Goal: Transaction & Acquisition: Purchase product/service

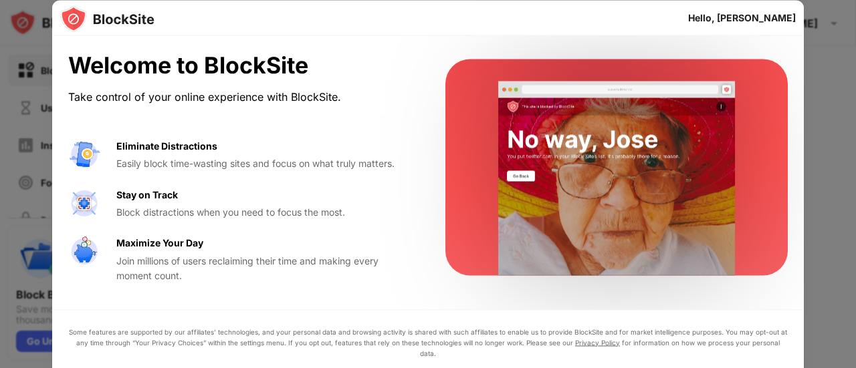
click at [832, 133] on div at bounding box center [428, 184] width 856 height 368
click at [763, 116] on div at bounding box center [616, 168] width 342 height 217
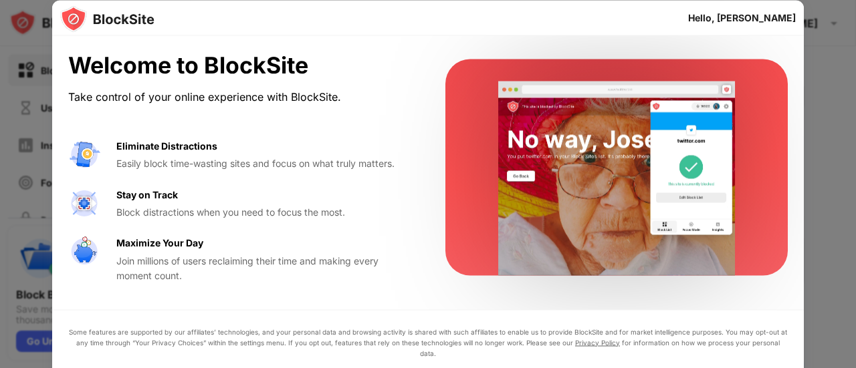
click at [828, 60] on div at bounding box center [428, 184] width 856 height 368
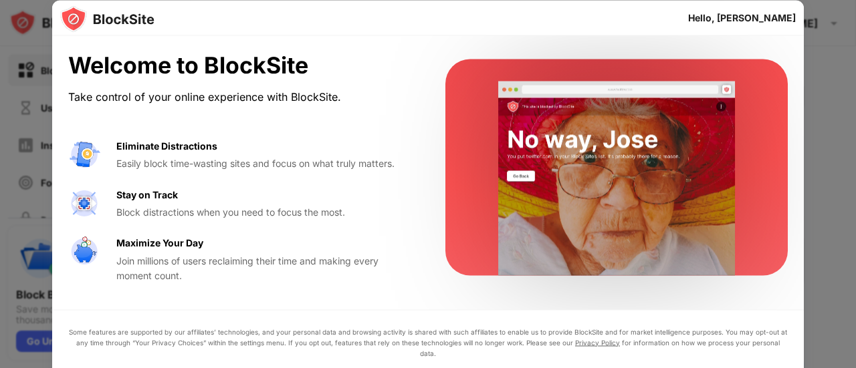
click at [777, 27] on div "Hello, [PERSON_NAME]" at bounding box center [742, 17] width 108 height 25
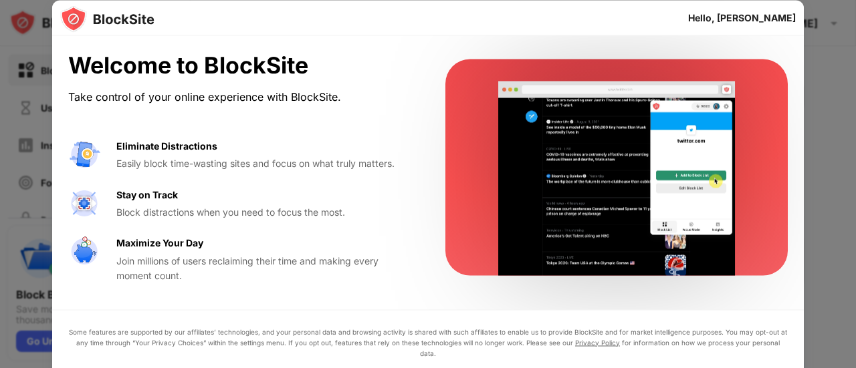
click at [653, 159] on video at bounding box center [616, 179] width 273 height 195
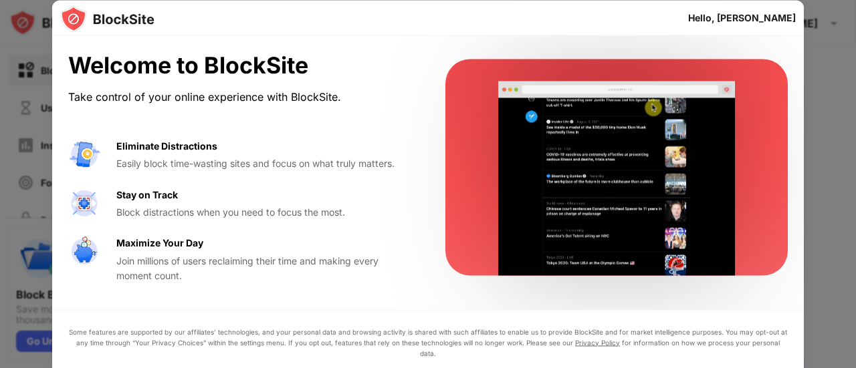
click at [817, 66] on div at bounding box center [428, 184] width 856 height 368
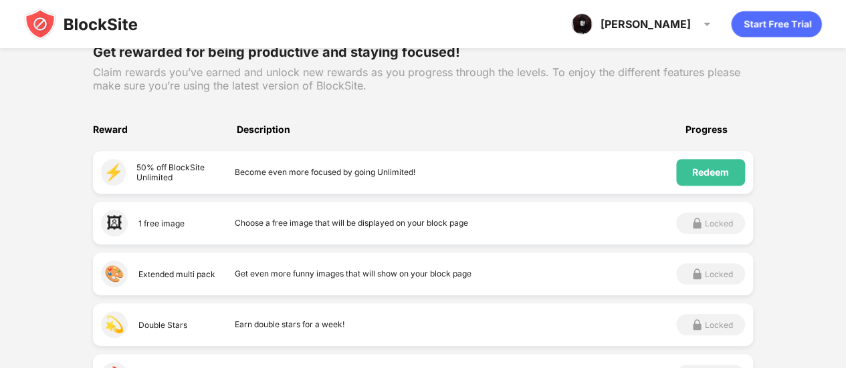
scroll to position [198, 0]
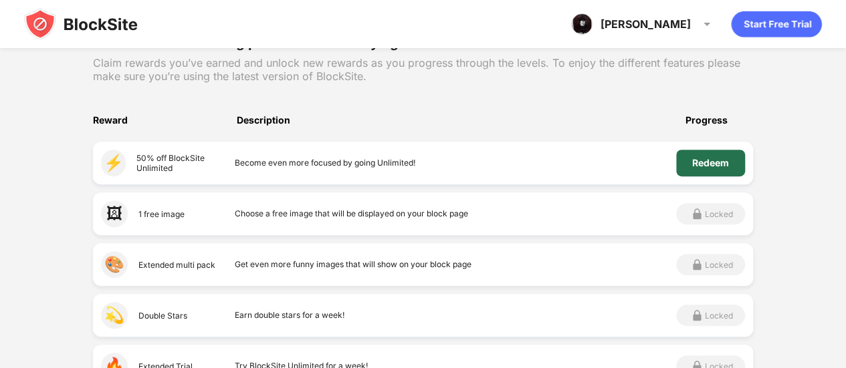
click at [684, 166] on div "Redeem" at bounding box center [710, 163] width 69 height 27
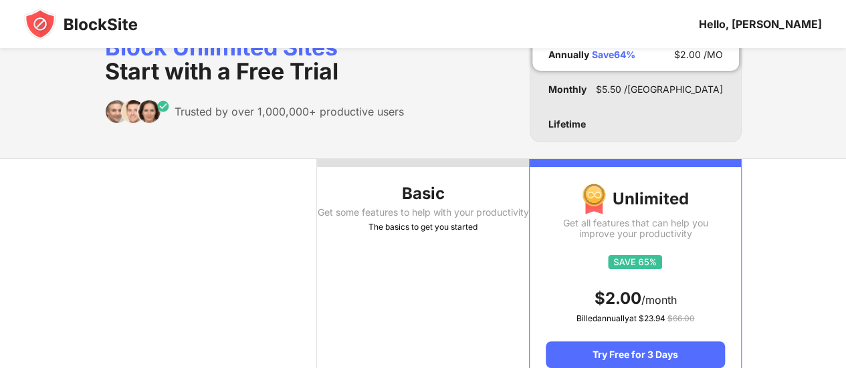
scroll to position [14, 0]
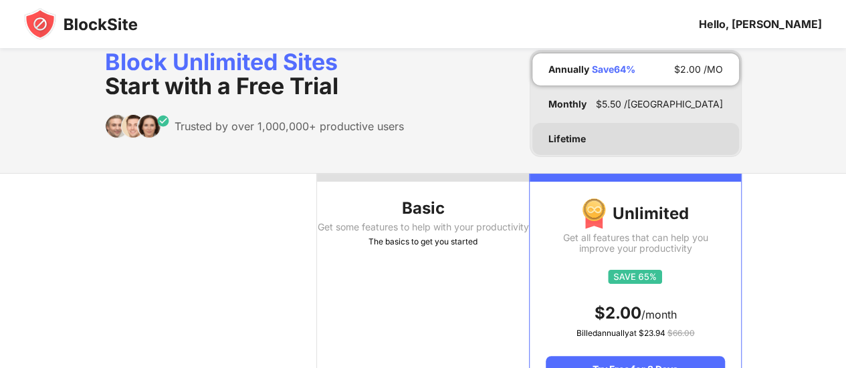
click at [588, 148] on div "Lifetime" at bounding box center [635, 139] width 207 height 32
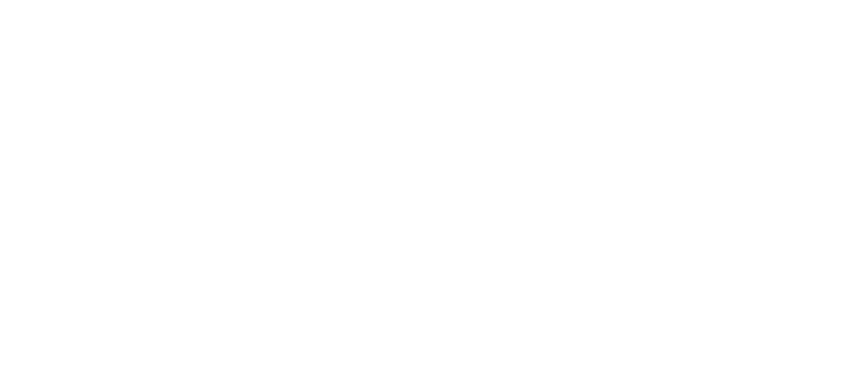
scroll to position [0, 0]
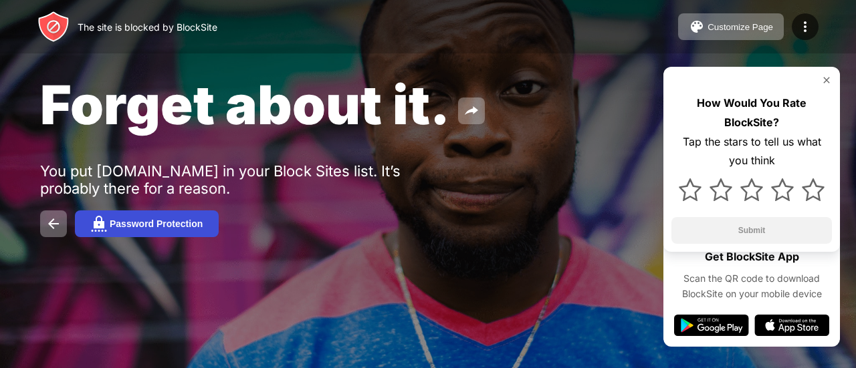
click at [170, 224] on div "Password Protection" at bounding box center [156, 224] width 93 height 11
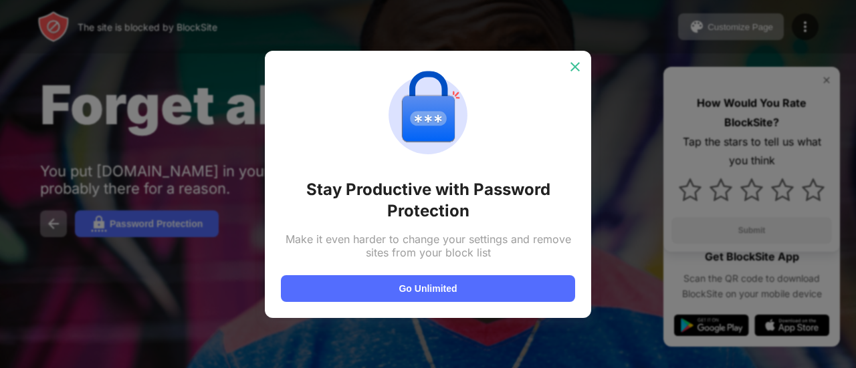
click at [572, 69] on img at bounding box center [574, 66] width 13 height 13
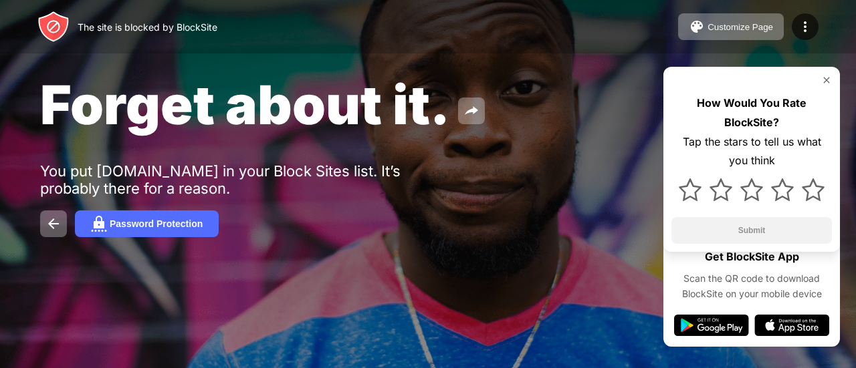
click at [826, 78] on img at bounding box center [826, 80] width 11 height 11
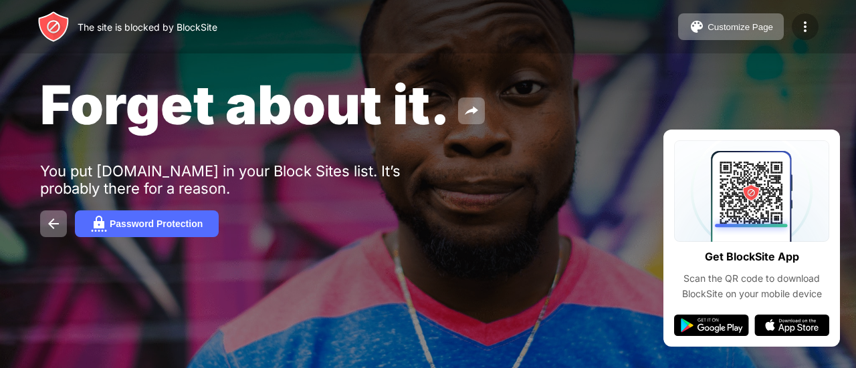
click at [798, 29] on img at bounding box center [805, 27] width 16 height 16
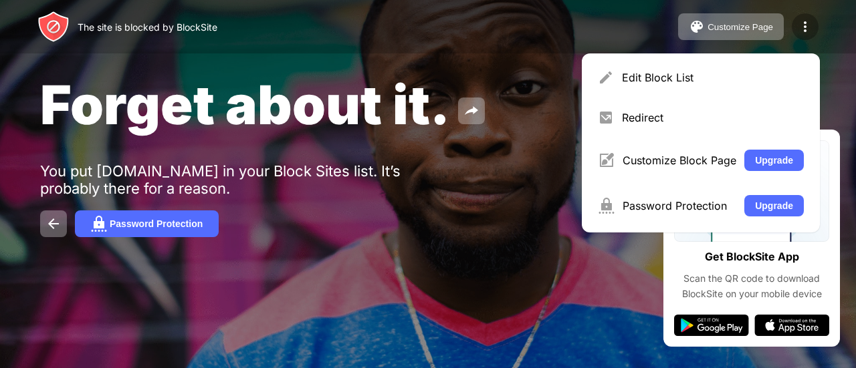
click at [798, 33] on img at bounding box center [805, 27] width 16 height 16
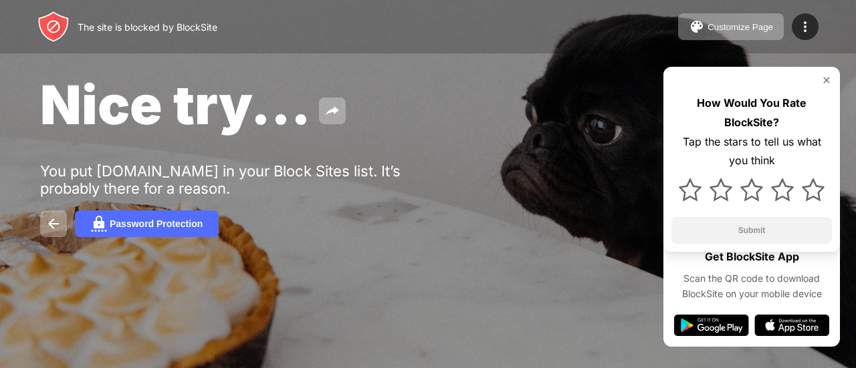
click at [825, 81] on img at bounding box center [826, 80] width 11 height 11
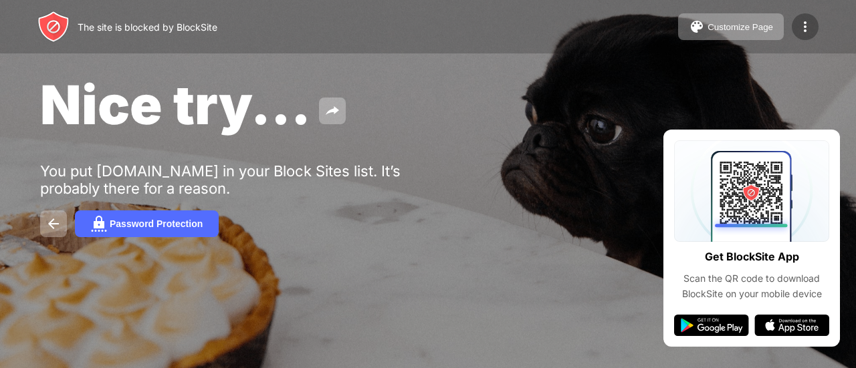
click at [800, 21] on img at bounding box center [805, 27] width 16 height 16
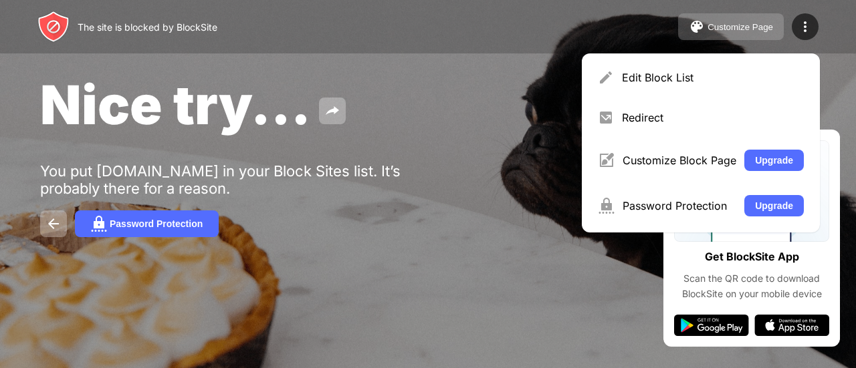
click at [741, 33] on button "Customize Page" at bounding box center [731, 26] width 106 height 27
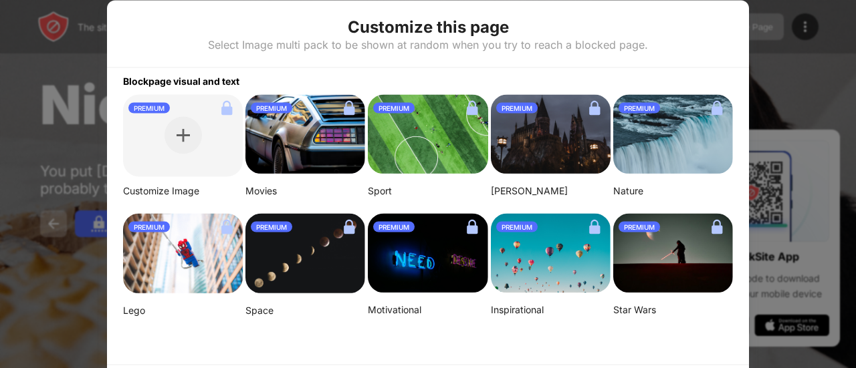
click at [800, 51] on div at bounding box center [428, 184] width 856 height 368
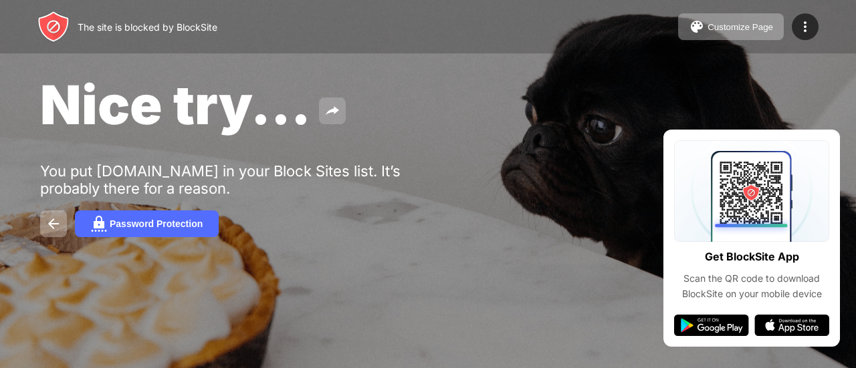
click at [337, 109] on img at bounding box center [332, 111] width 16 height 16
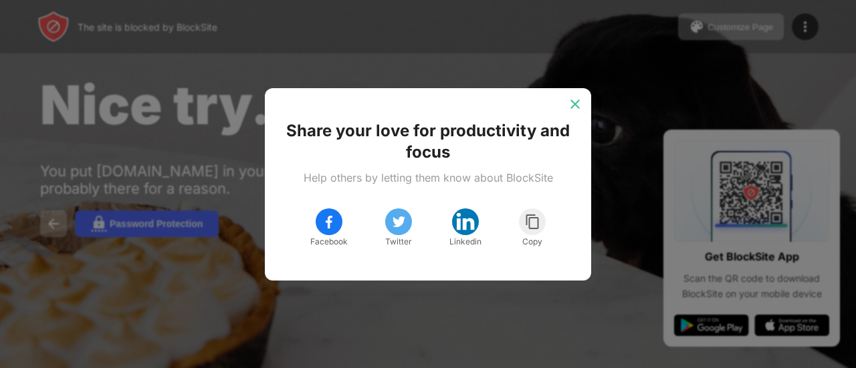
click at [576, 102] on img at bounding box center [574, 104] width 13 height 13
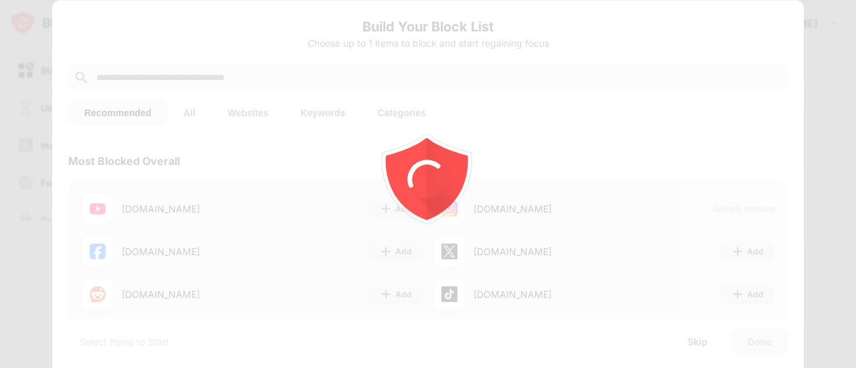
click at [830, 92] on div at bounding box center [428, 184] width 856 height 368
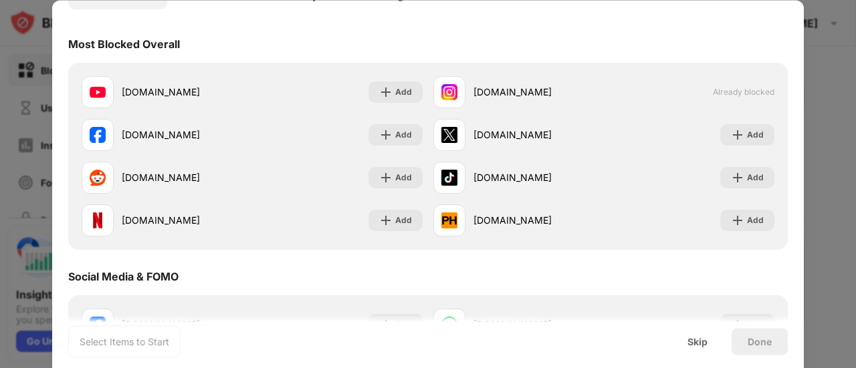
scroll to position [130, 0]
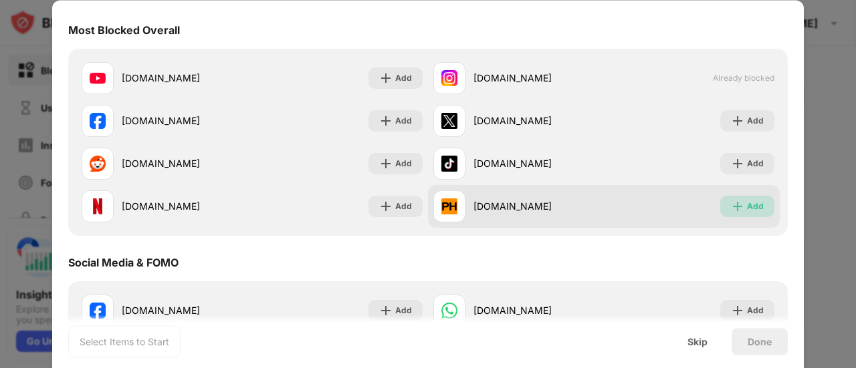
click at [747, 207] on div "Add" at bounding box center [755, 206] width 17 height 13
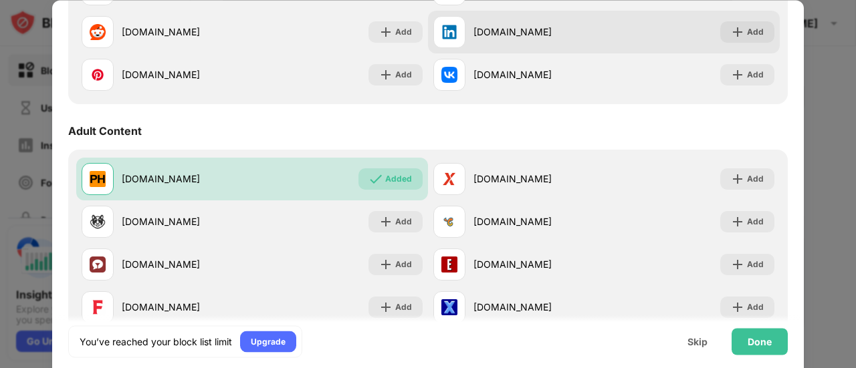
scroll to position [517, 0]
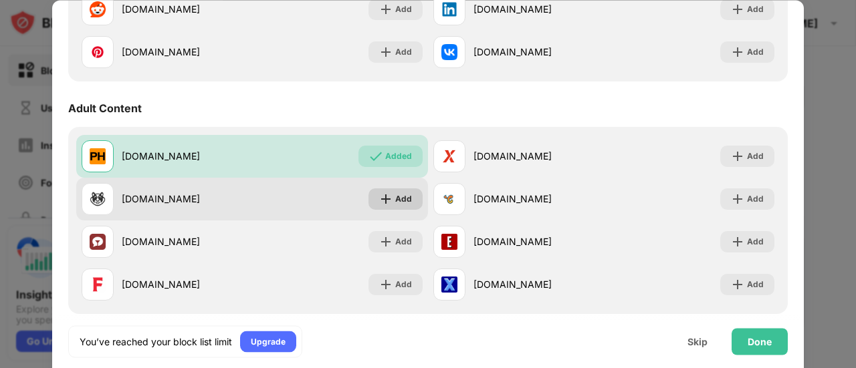
click at [396, 199] on div "Add" at bounding box center [403, 199] width 17 height 13
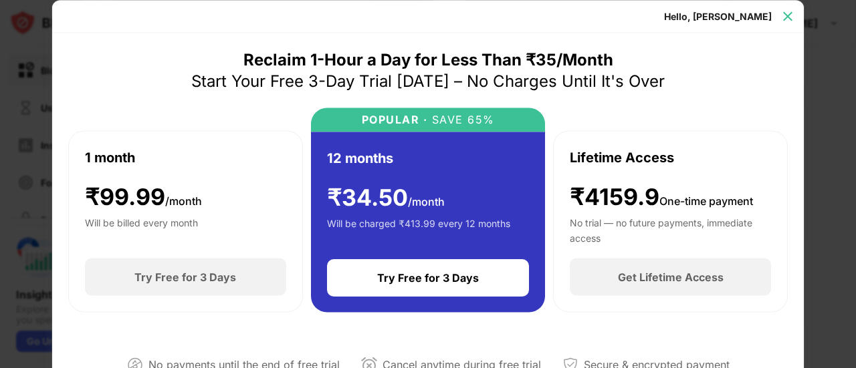
click at [785, 13] on img at bounding box center [787, 15] width 13 height 13
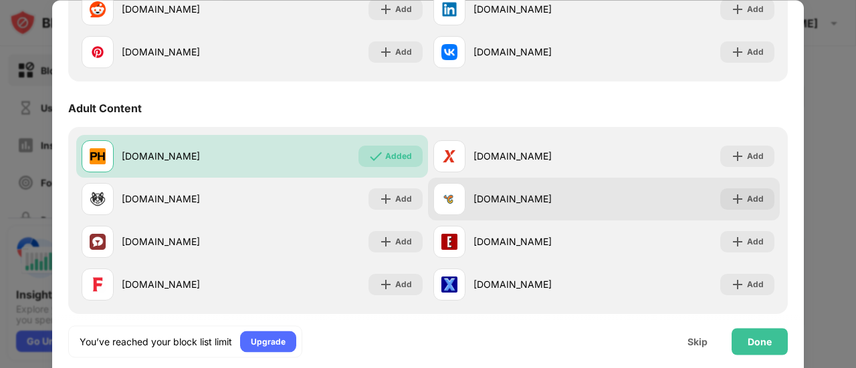
scroll to position [534, 0]
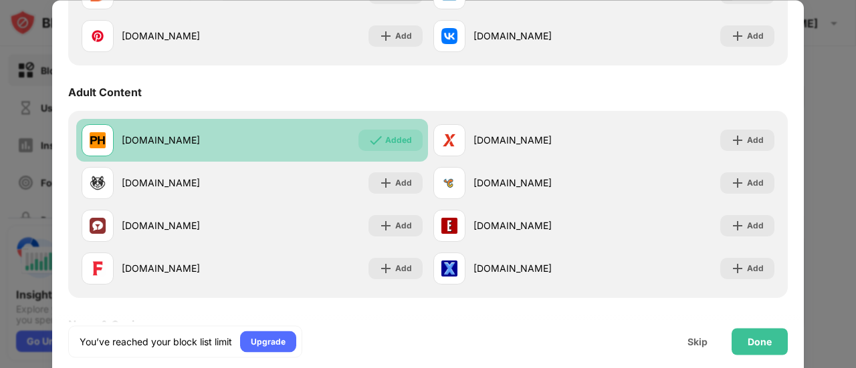
click at [406, 140] on div "Added" at bounding box center [398, 140] width 27 height 13
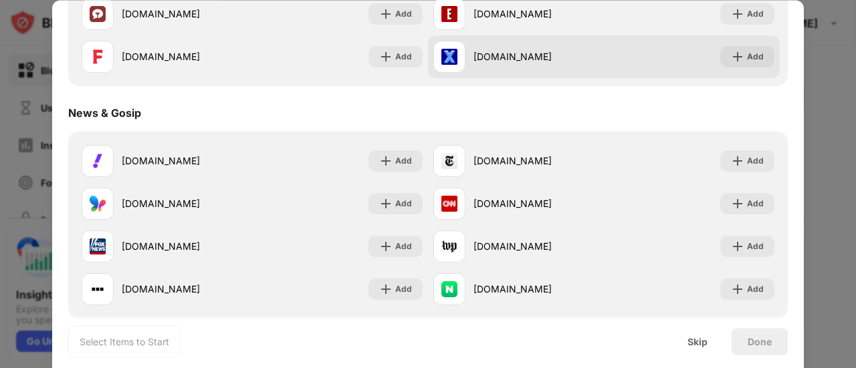
scroll to position [746, 0]
click at [733, 60] on img at bounding box center [737, 55] width 13 height 13
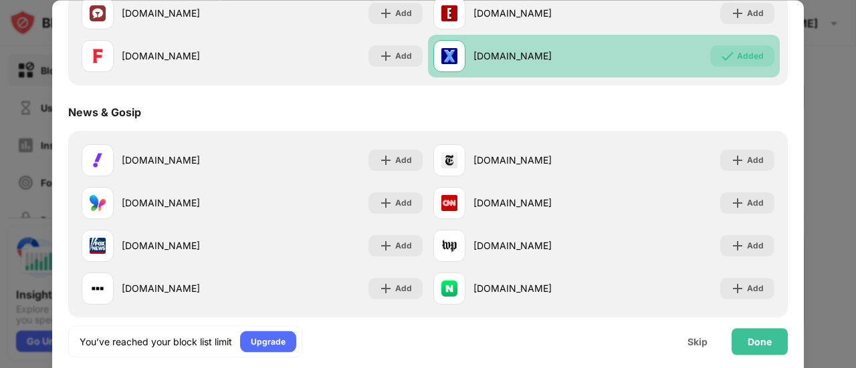
scroll to position [758, 0]
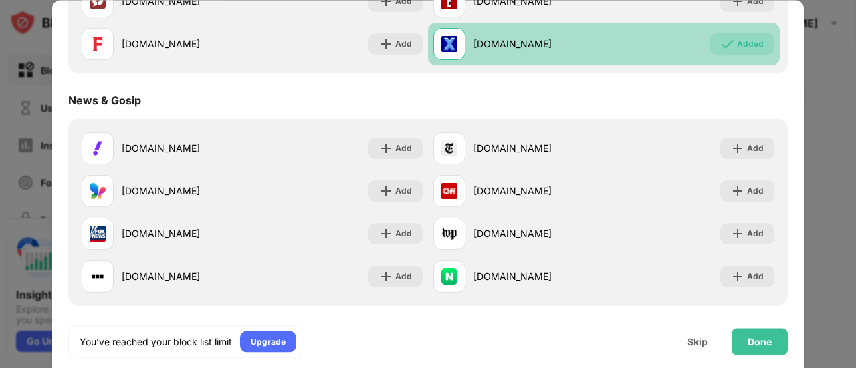
click at [737, 44] on div "Added" at bounding box center [750, 43] width 27 height 13
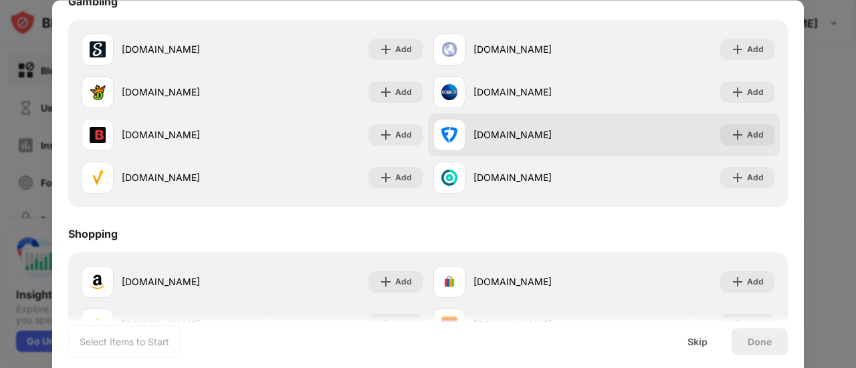
scroll to position [1401, 0]
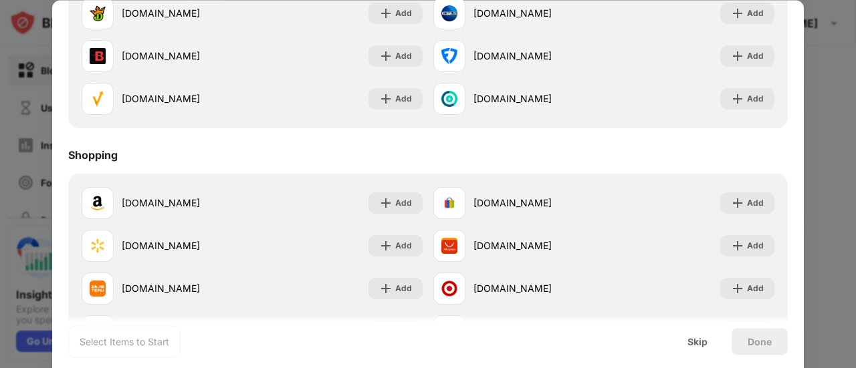
click at [832, 134] on div at bounding box center [428, 184] width 856 height 368
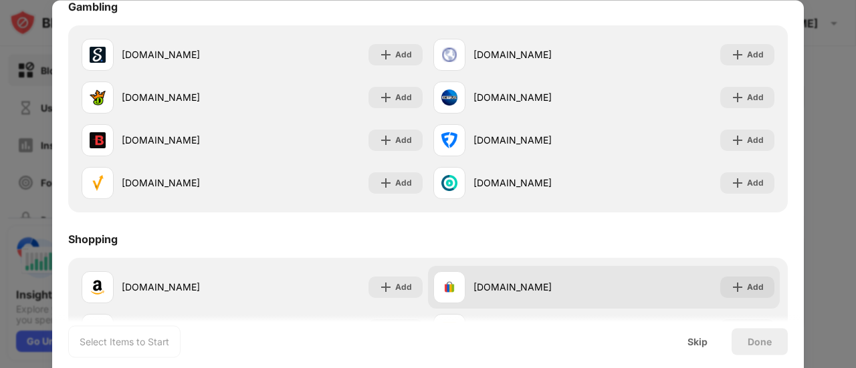
scroll to position [1315, 0]
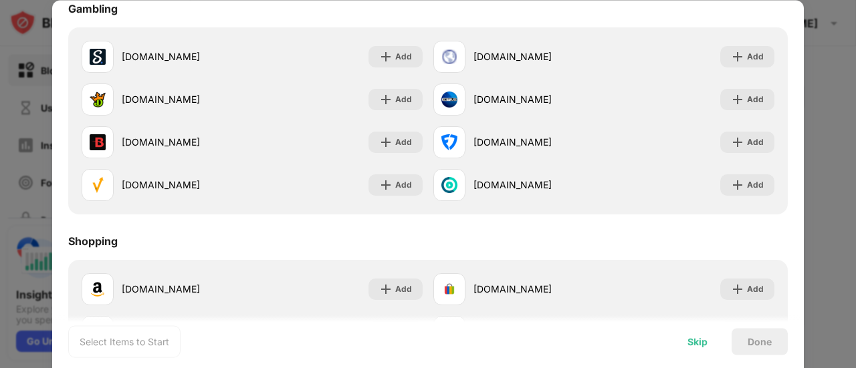
click at [698, 343] on div "Skip" at bounding box center [697, 341] width 20 height 11
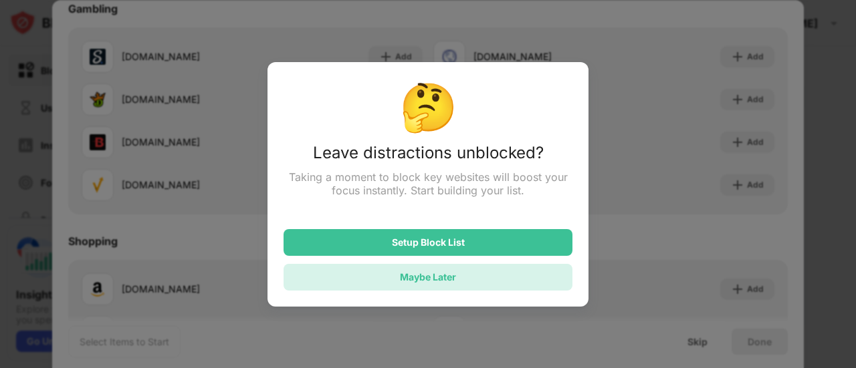
click at [491, 277] on div "Maybe Later" at bounding box center [427, 277] width 289 height 27
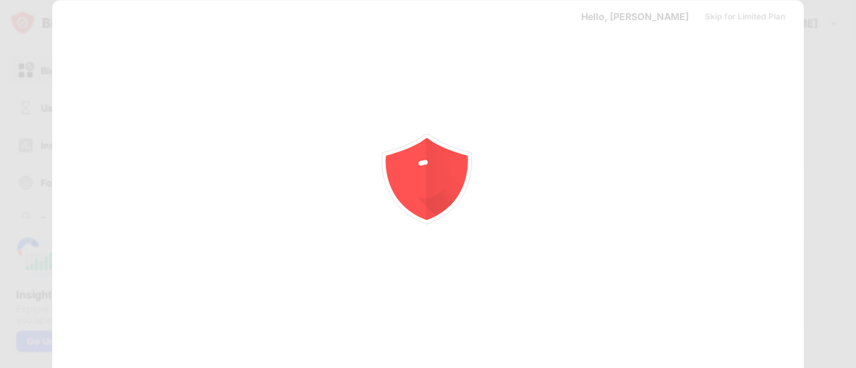
scroll to position [0, 0]
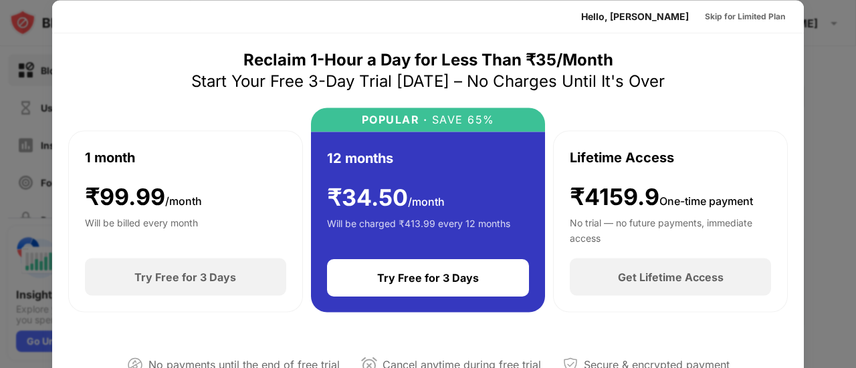
click at [659, 181] on div "Lifetime Access ₹4159.9 One-time payment No trial — no future payments, immedia…" at bounding box center [670, 195] width 201 height 96
